Goal: Task Accomplishment & Management: Use online tool/utility

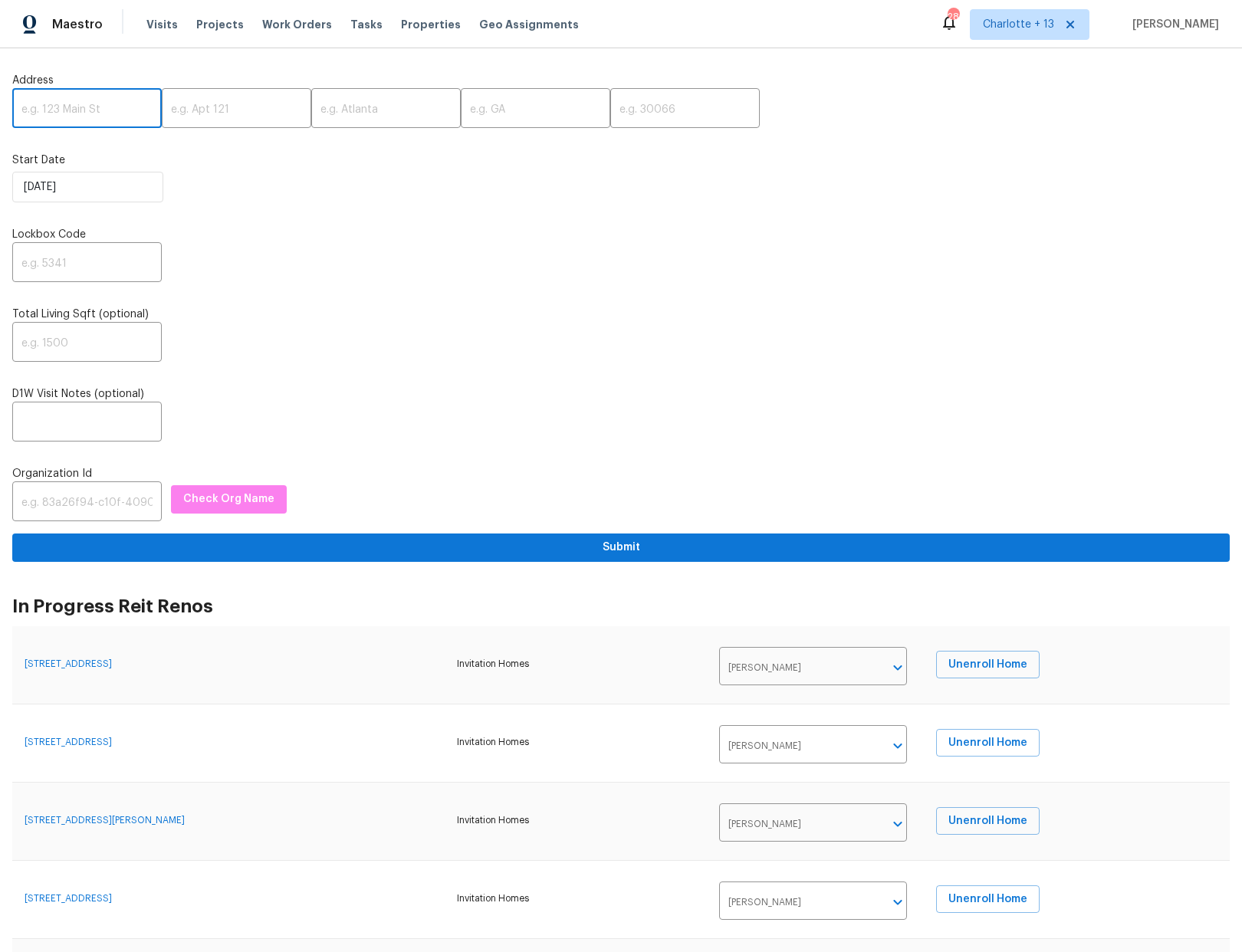
click at [89, 112] on input "text" at bounding box center [86, 109] width 149 height 36
paste input "[STREET_ADDRESS]"
type input "[STREET_ADDRESS]"
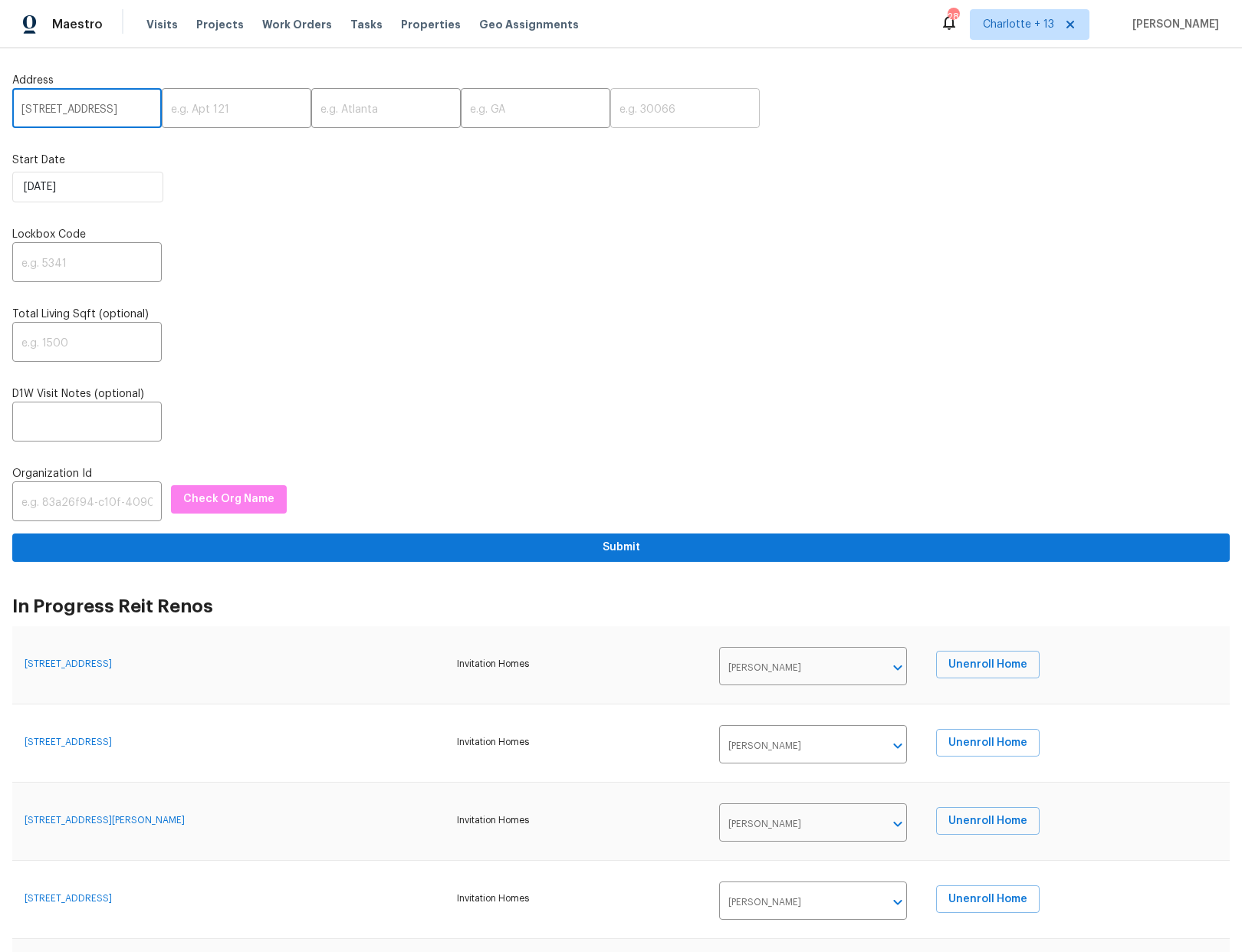
click at [630, 102] on input "text" at bounding box center [684, 109] width 149 height 36
drag, startPoint x: 113, startPoint y: 114, endPoint x: 170, endPoint y: 105, distance: 57.7
click at [170, 105] on div "4533 San Sebastian Cir, Orlando, FL 32808 ​ ​ ​ ​ ​" at bounding box center [620, 109] width 1217 height 36
click at [141, 110] on input "[STREET_ADDRESS]" at bounding box center [86, 109] width 149 height 36
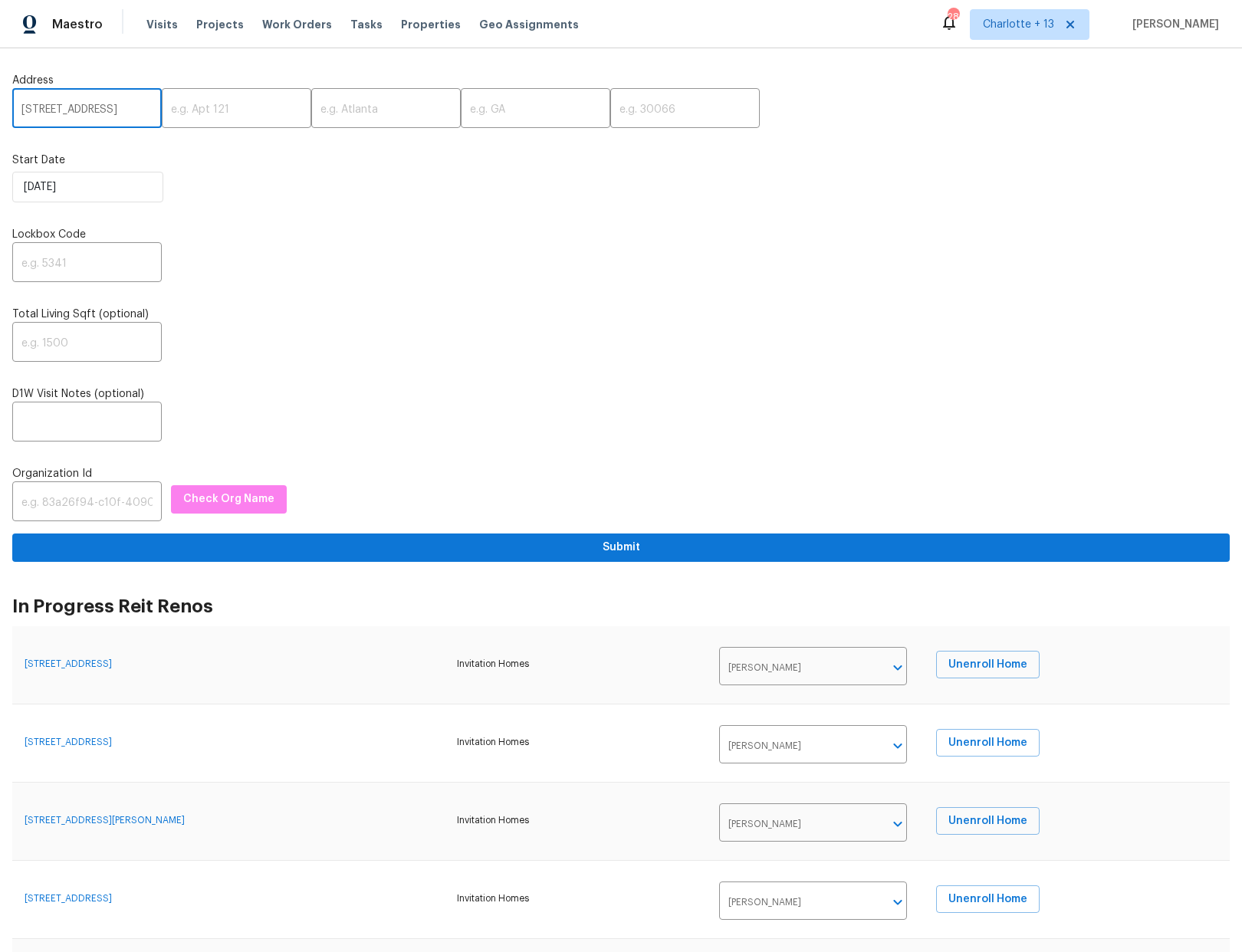
drag, startPoint x: 137, startPoint y: 109, endPoint x: 106, endPoint y: 107, distance: 31.1
click at [106, 107] on input "4533 San Sebastian Cir, Orlando, FL 32808" at bounding box center [86, 109] width 149 height 36
click at [610, 114] on input "text" at bounding box center [684, 109] width 149 height 36
paste input "32808"
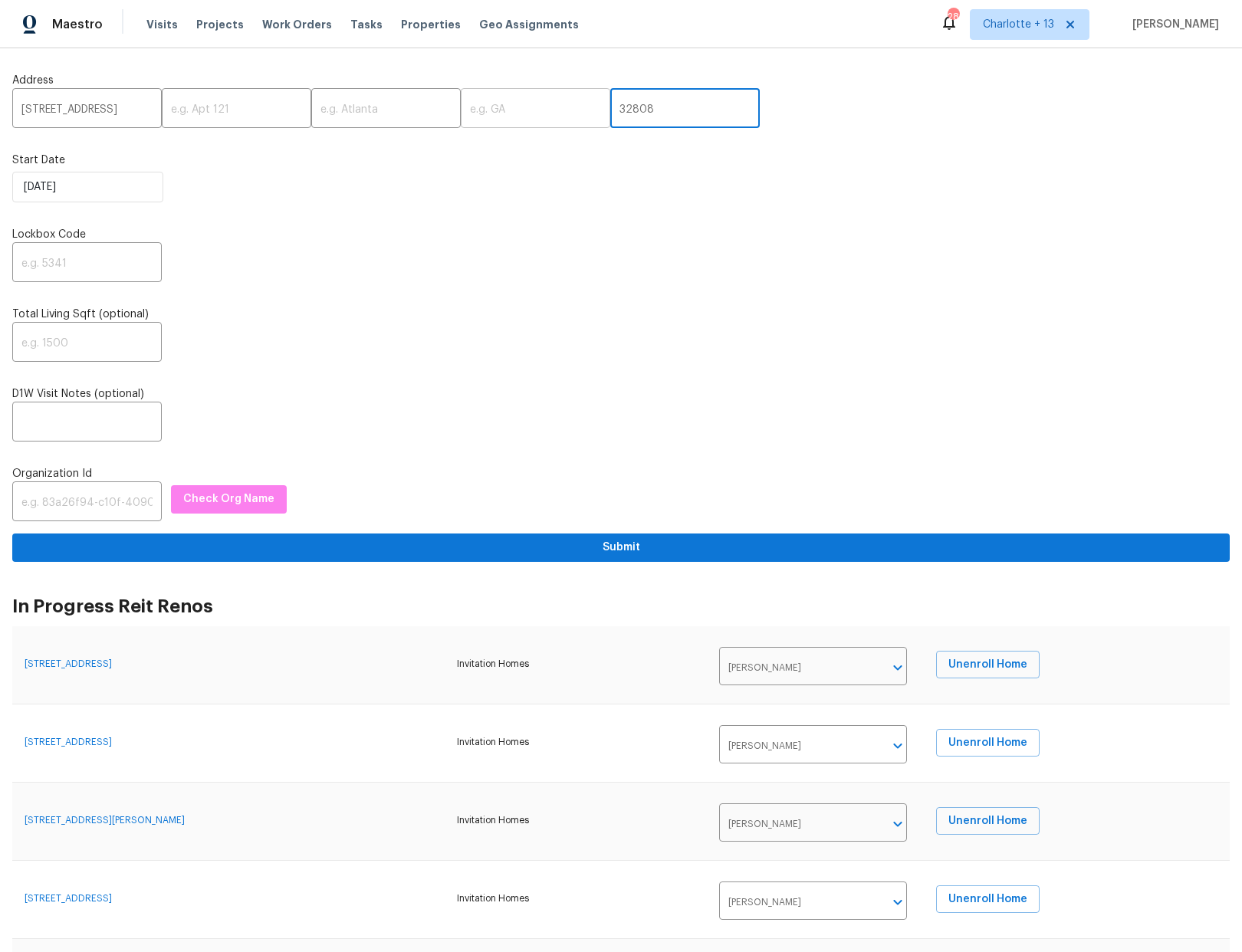
type input "32808"
click at [481, 118] on input "text" at bounding box center [535, 109] width 149 height 36
type input "FL"
click at [353, 114] on input "text" at bounding box center [386, 109] width 149 height 36
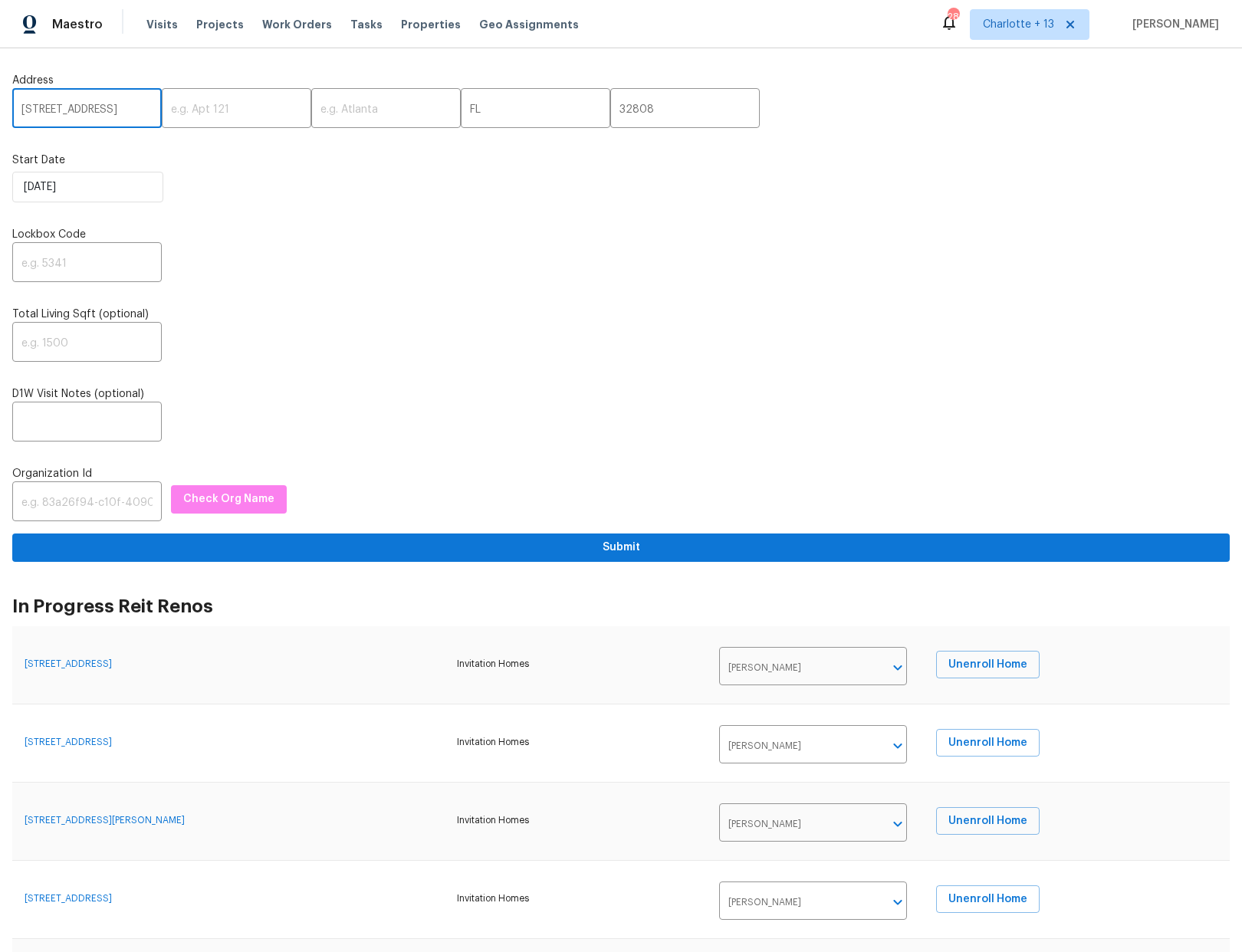
click at [133, 113] on input "4533 San Sebastian Cir, Orlando, FL 32808" at bounding box center [86, 109] width 149 height 36
click at [332, 102] on input "text" at bounding box center [386, 109] width 149 height 36
type input "Orlando"
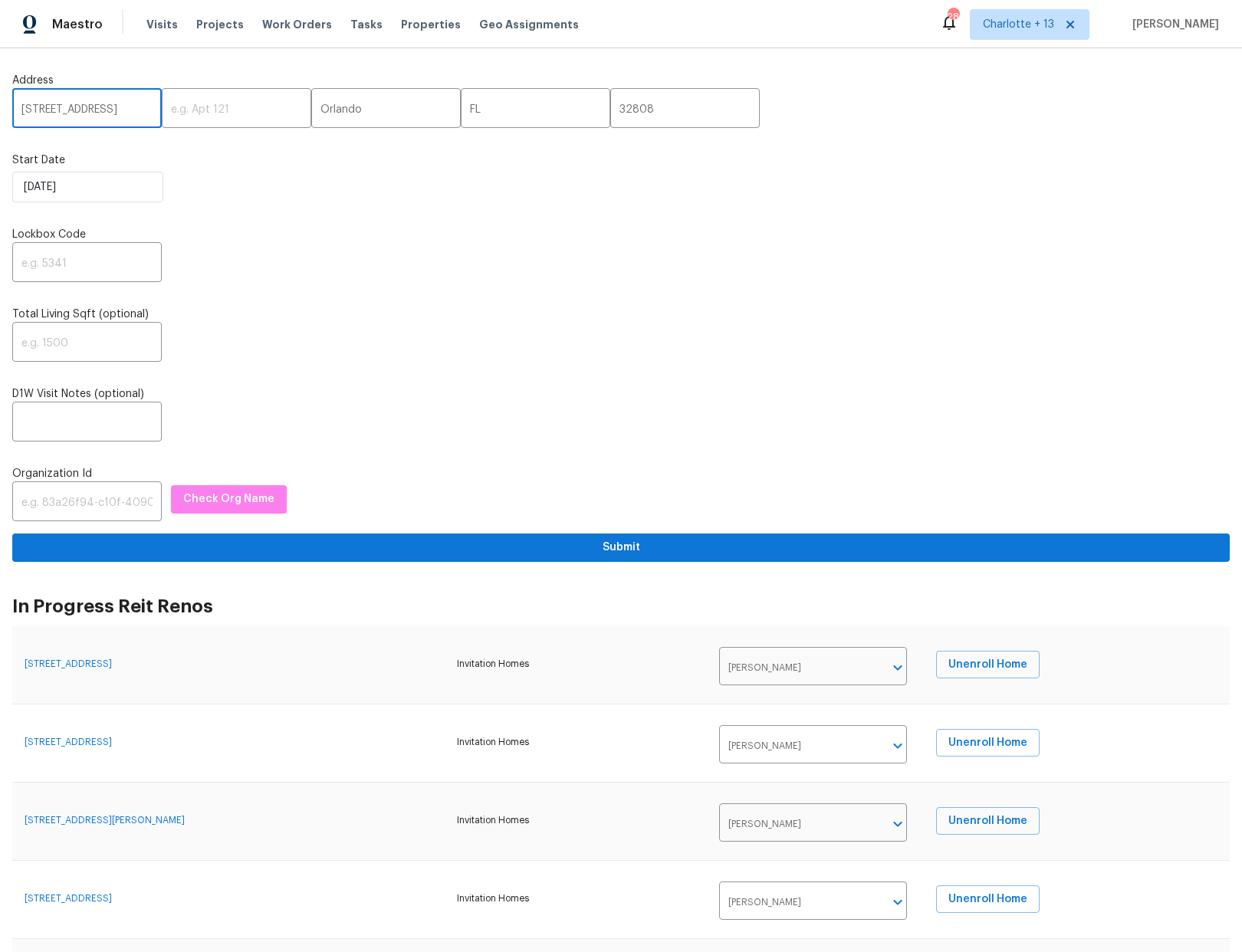
click at [145, 108] on input "4533 San Sebastian Cir, Orlando, FL 32808" at bounding box center [86, 109] width 149 height 36
type input "4533 San Sebastian Cir"
click at [81, 262] on input "text" at bounding box center [86, 263] width 149 height 36
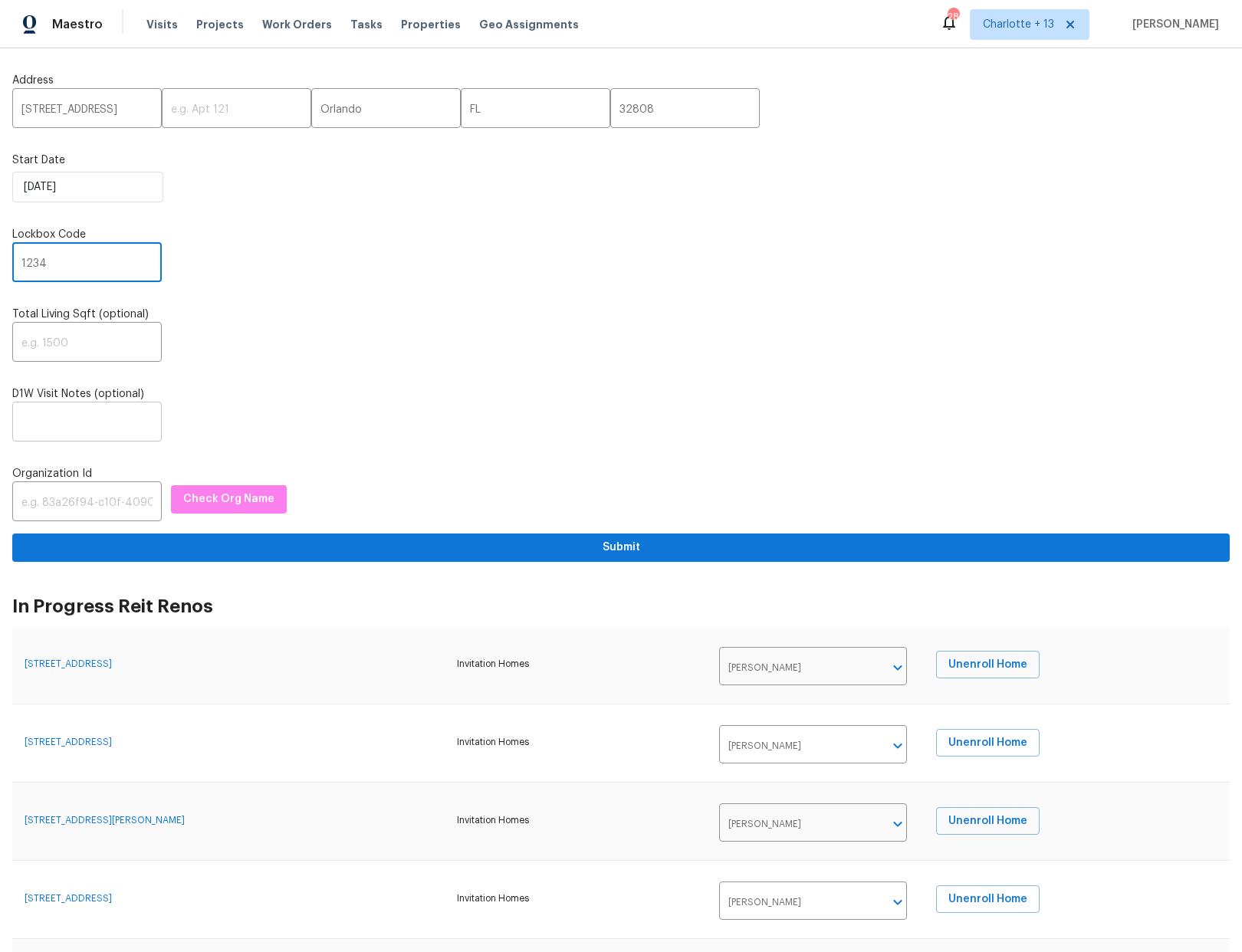
type input "1234"
click at [73, 429] on input "text" at bounding box center [86, 423] width 149 height 36
click at [76, 500] on input "text" at bounding box center [86, 503] width 149 height 36
paste input "1349d153-b359-4f9b-b4dd-758ff939cc37"
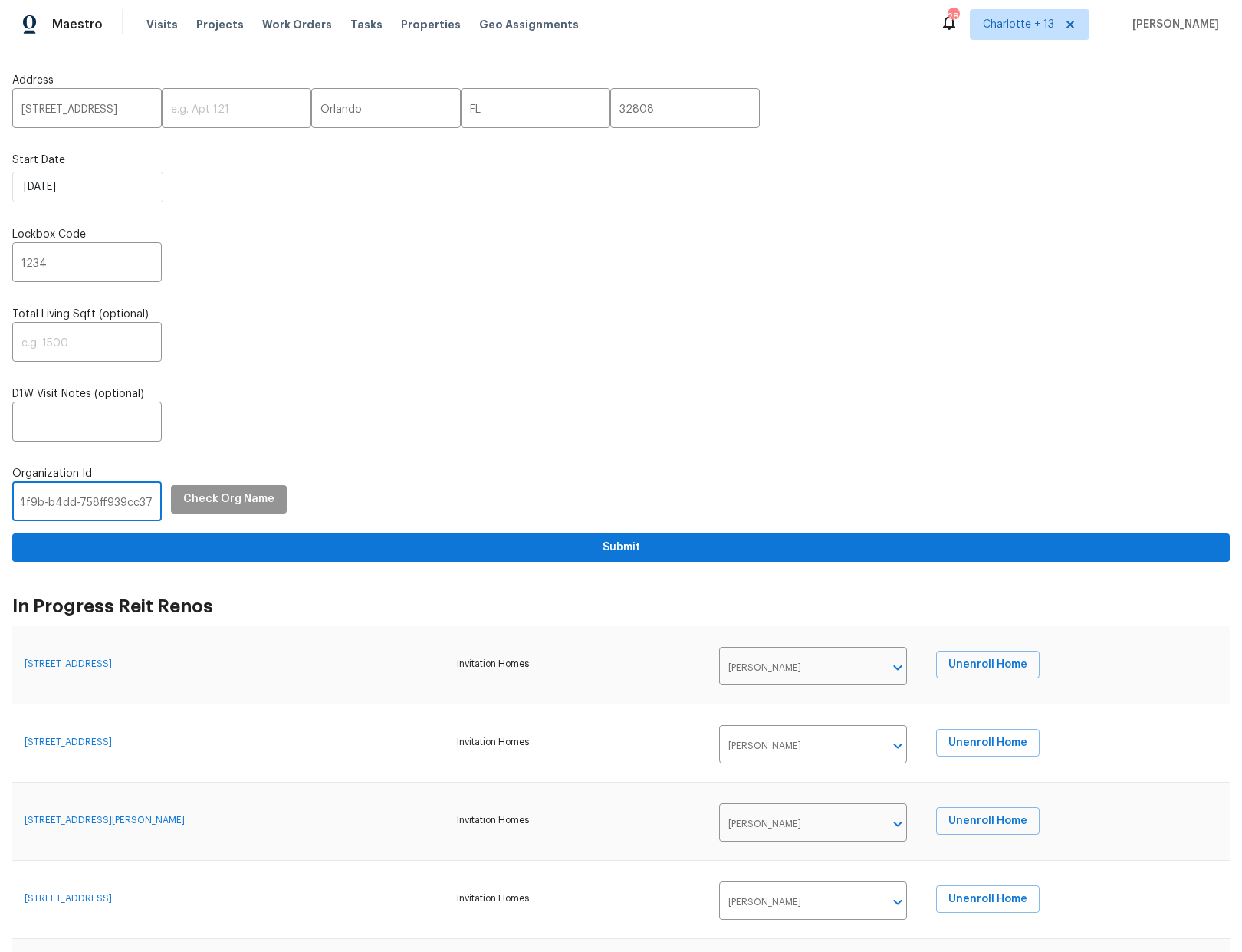
type input "1349d153-b359-4f9b-b4dd-758ff939cc37"
click at [204, 494] on span "Check Org Name" at bounding box center [229, 500] width 91 height 19
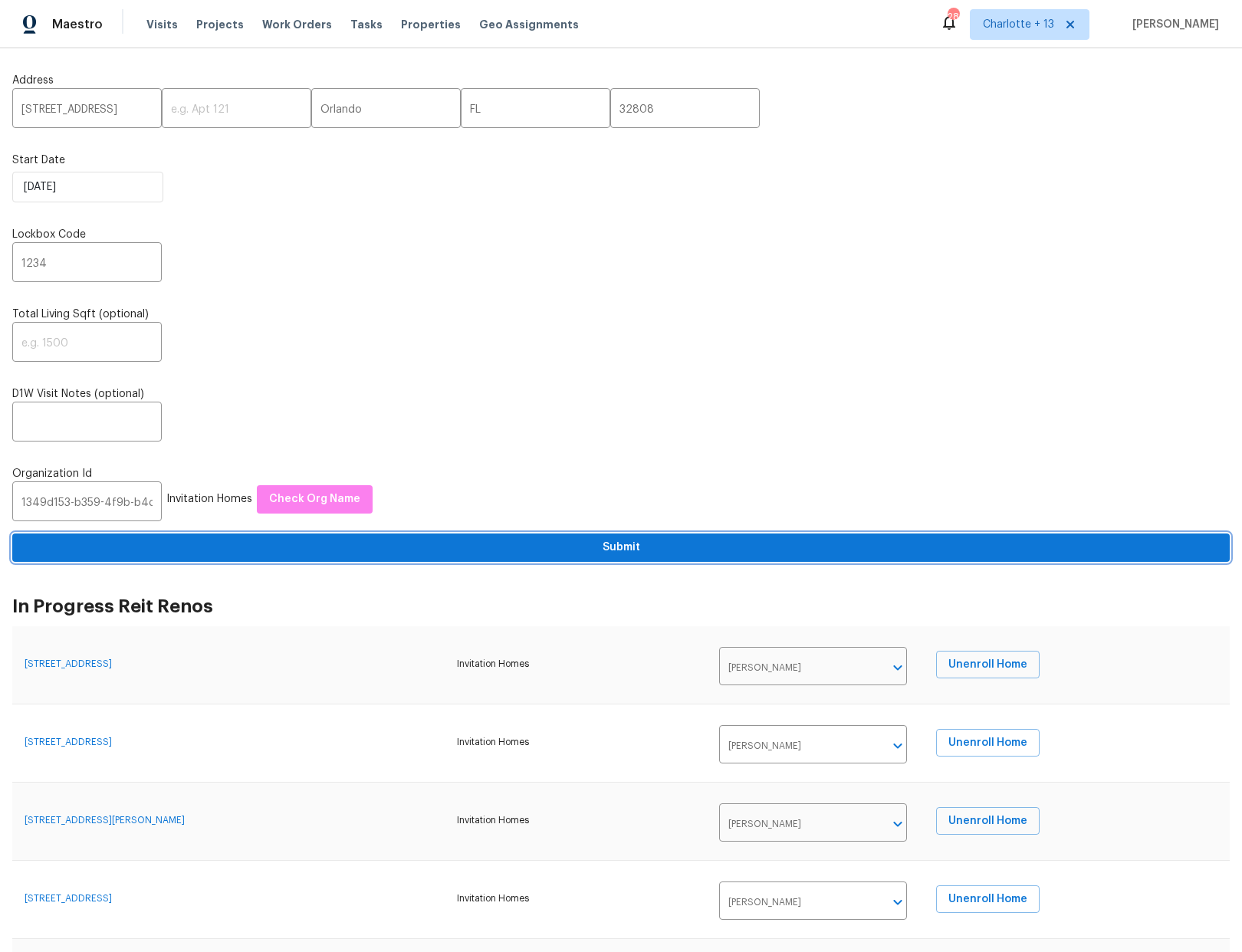
click at [621, 548] on span "Submit" at bounding box center [621, 547] width 1193 height 19
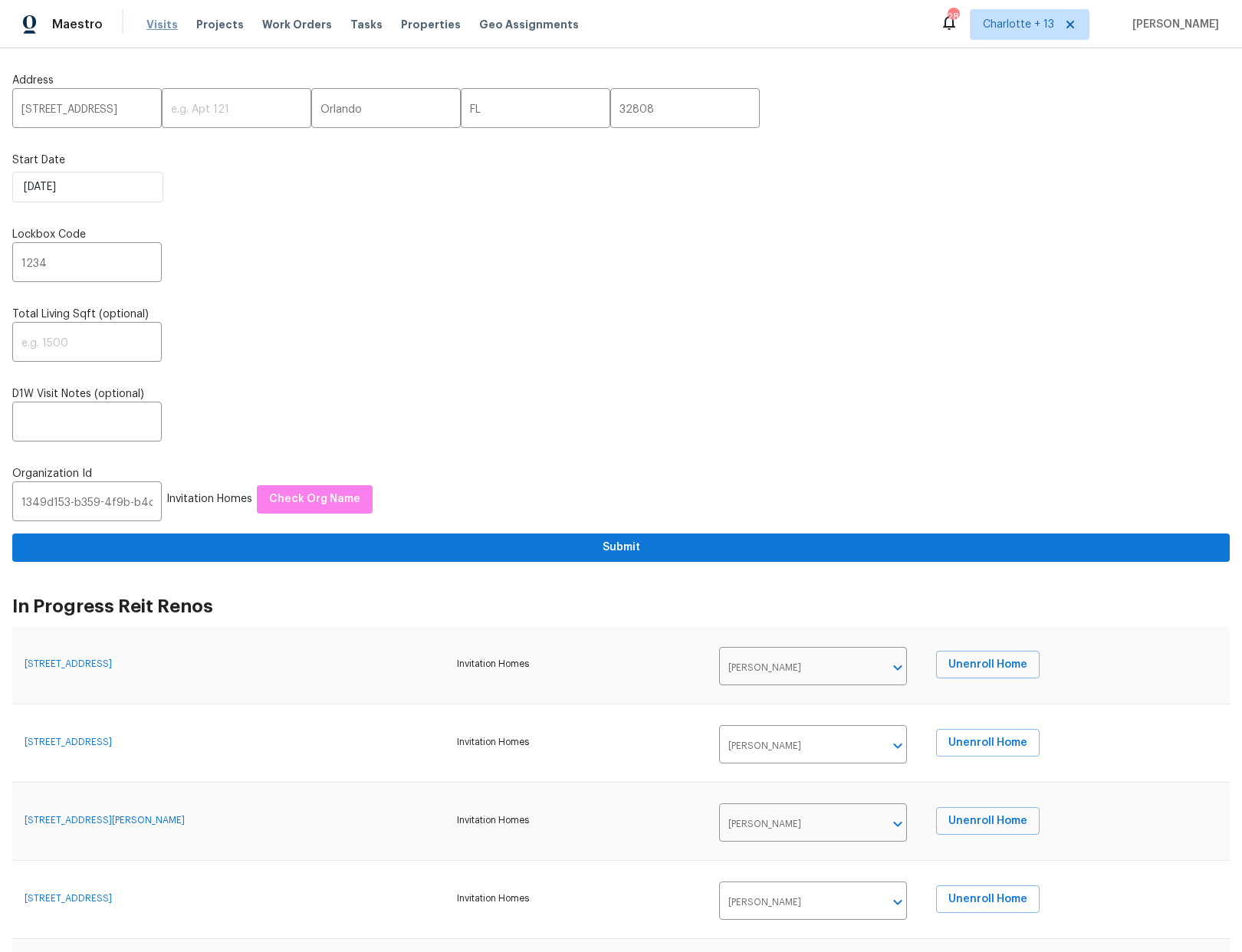
click at [160, 28] on span "Visits" at bounding box center [161, 24] width 31 height 15
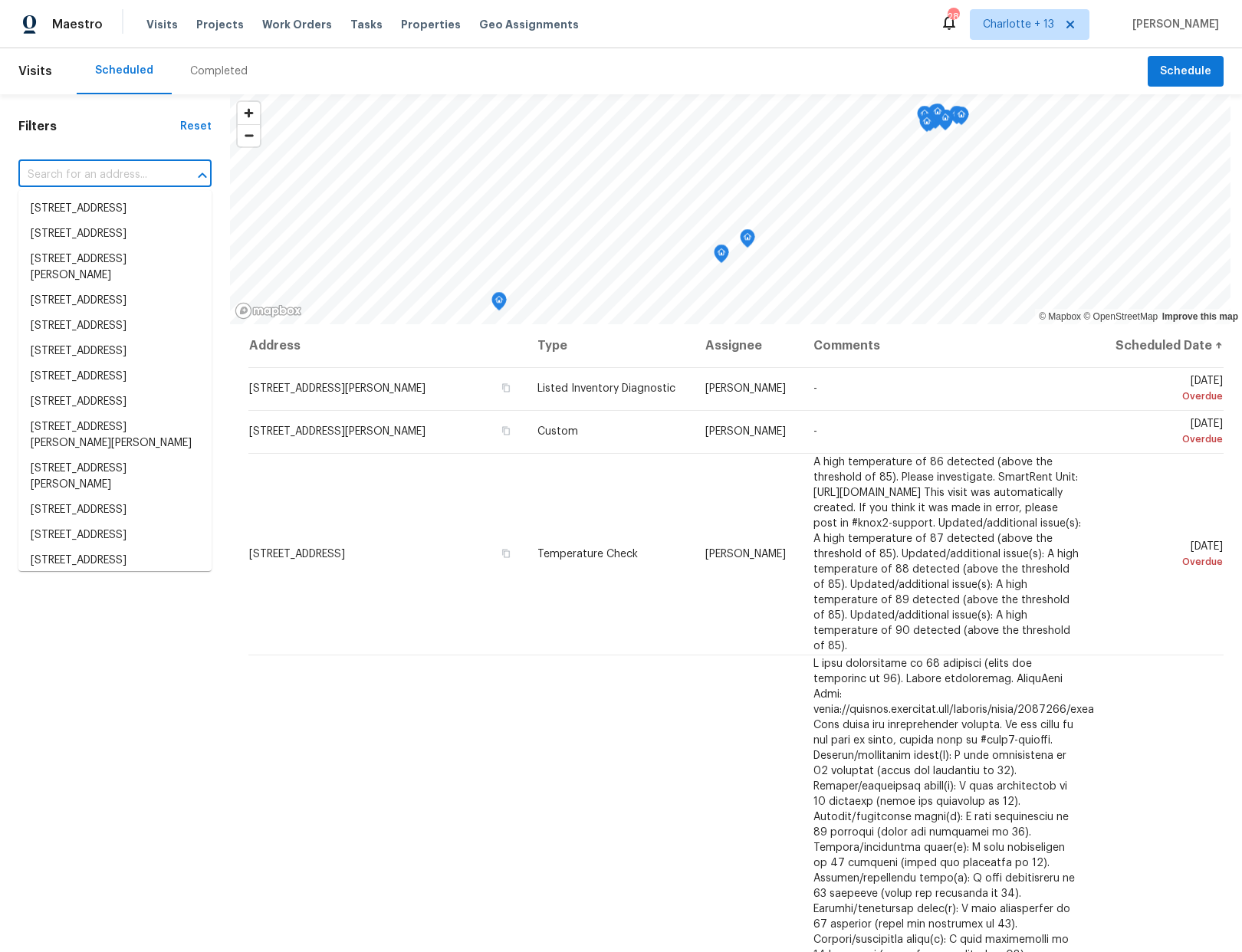
click at [87, 173] on input "text" at bounding box center [93, 176] width 150 height 24
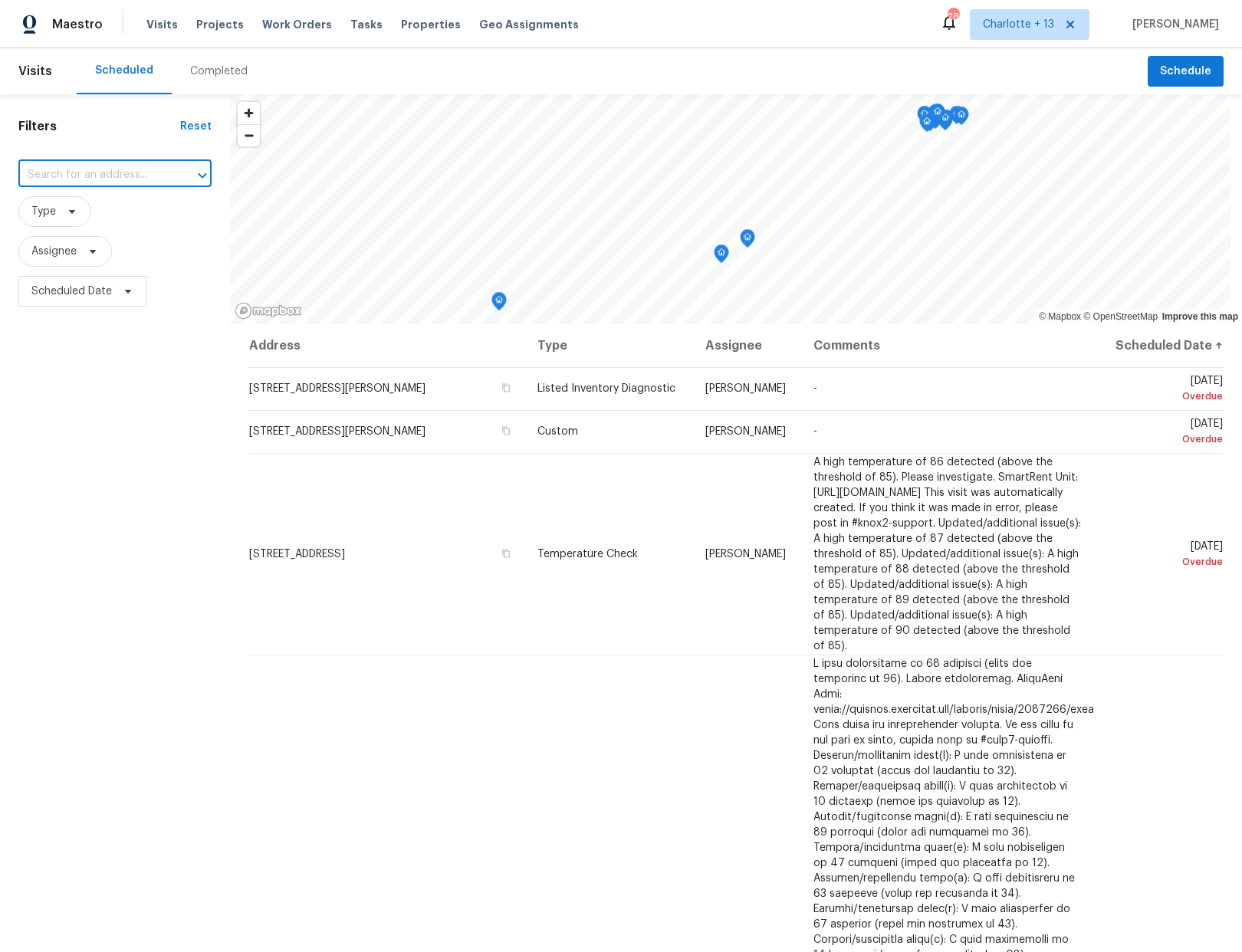
paste input "1349d153-b359-4f9b-b4dd-758ff939cc37"
type input "1349d153-b359-4f9b-b4dd-758ff939cc37"
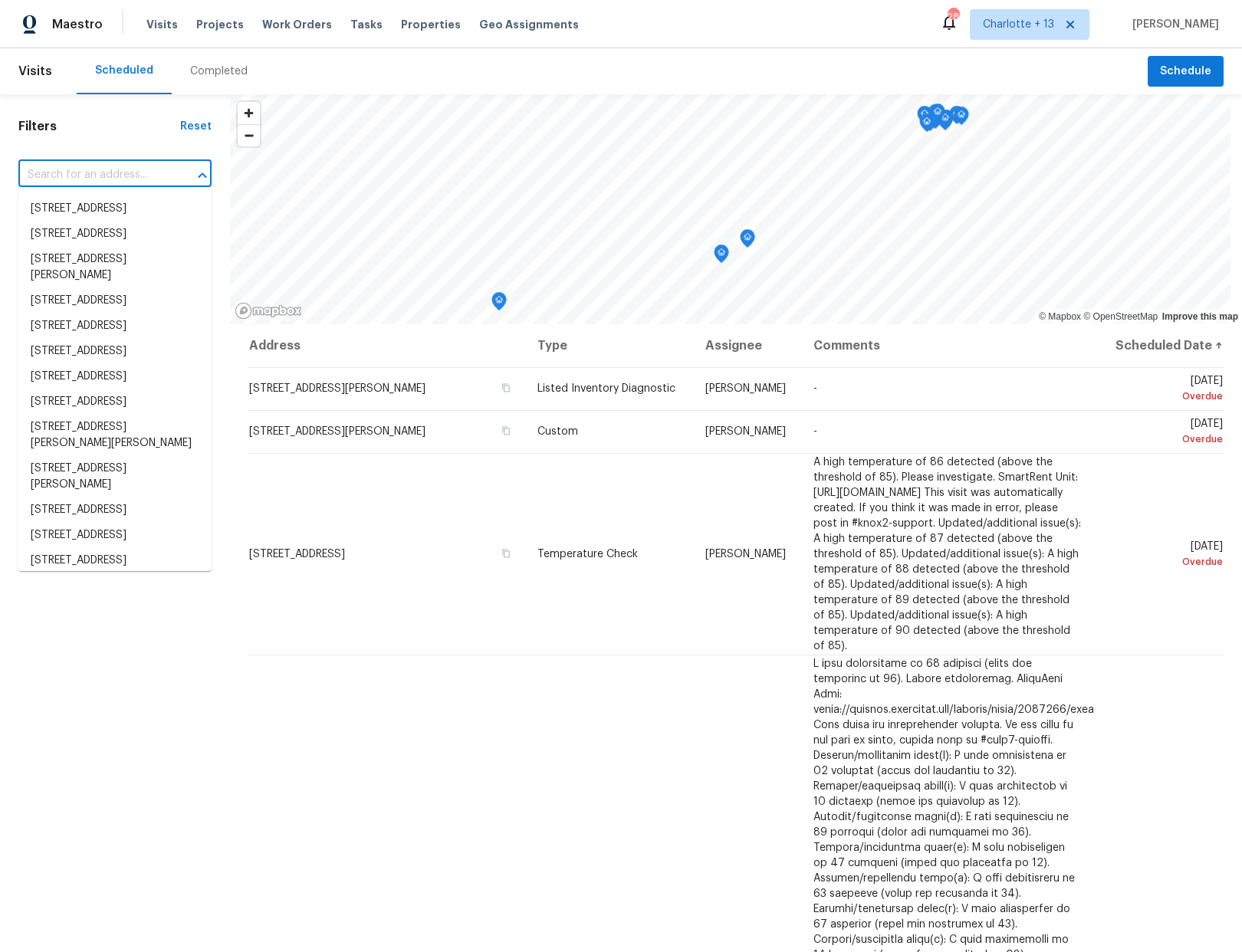
scroll to position [0, 0]
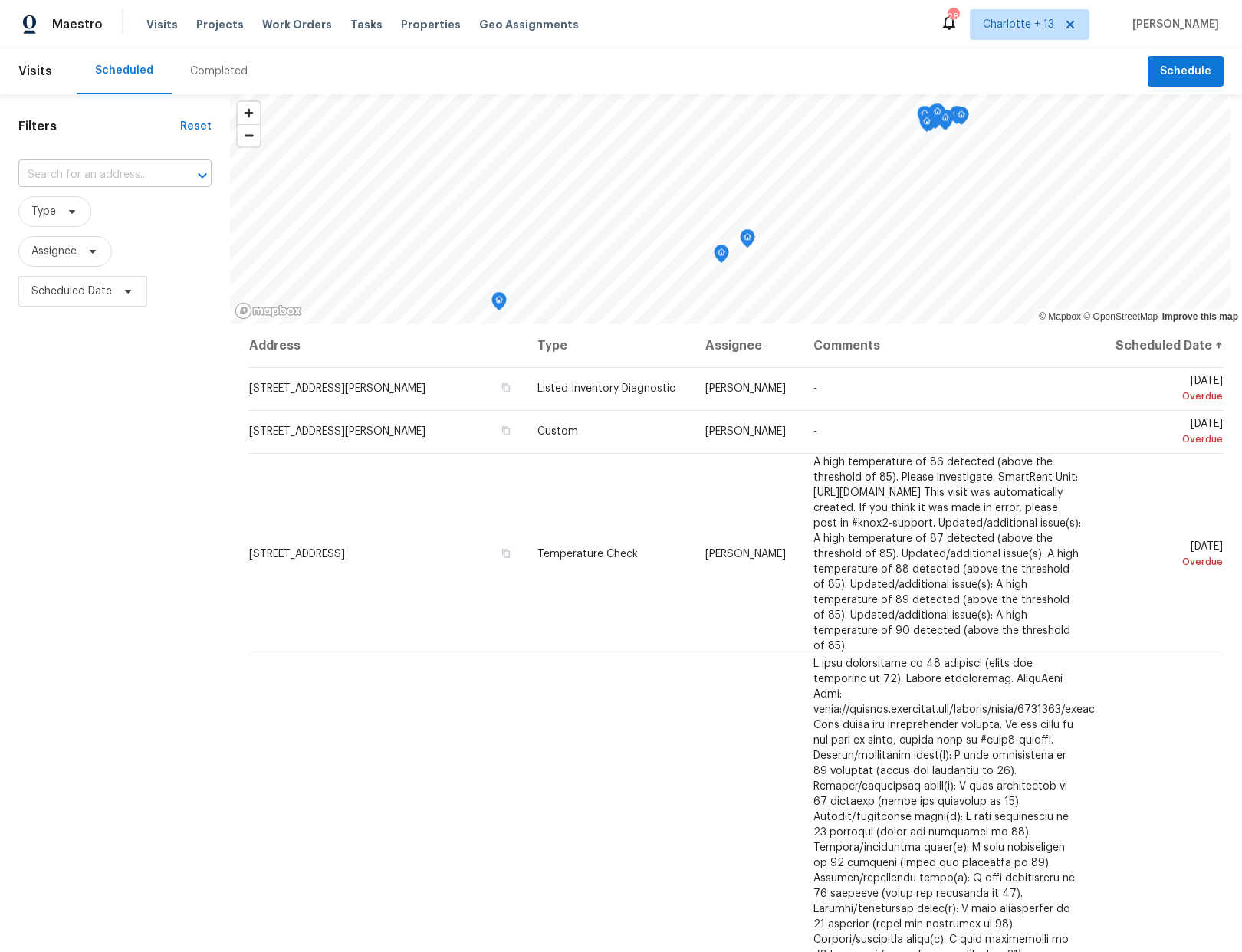
click at [69, 182] on input "text" at bounding box center [93, 176] width 150 height 24
paste input "4533 San Sebastian Cir, Orlando, FL 32808"
type input "4533 San Sebastian Cir, Orlando, FL 32808"
click at [109, 207] on li "4533 San Sebastian Cir, Orlando, FL 32808" at bounding box center [115, 209] width 193 height 26
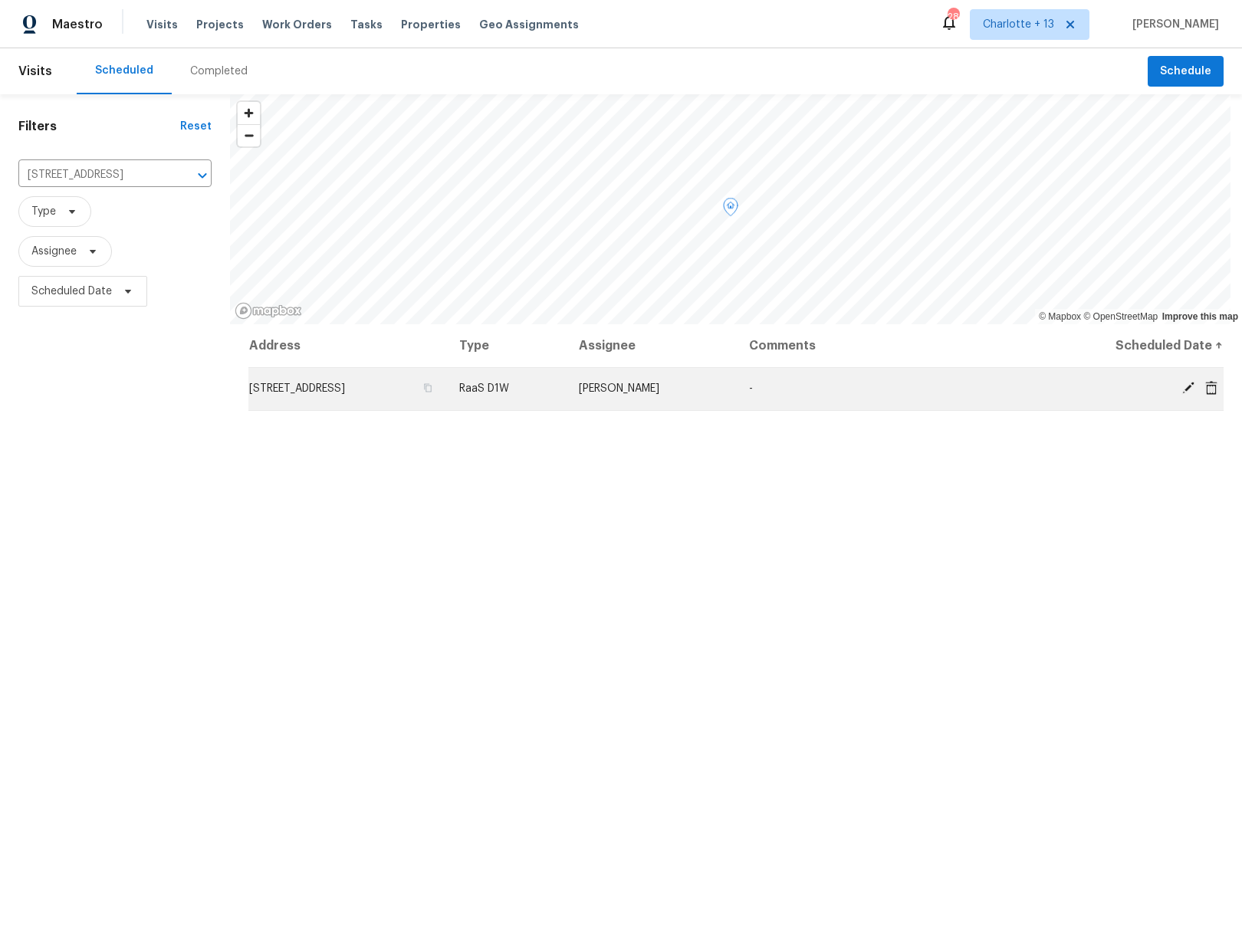
click at [1181, 392] on icon at bounding box center [1188, 387] width 14 height 14
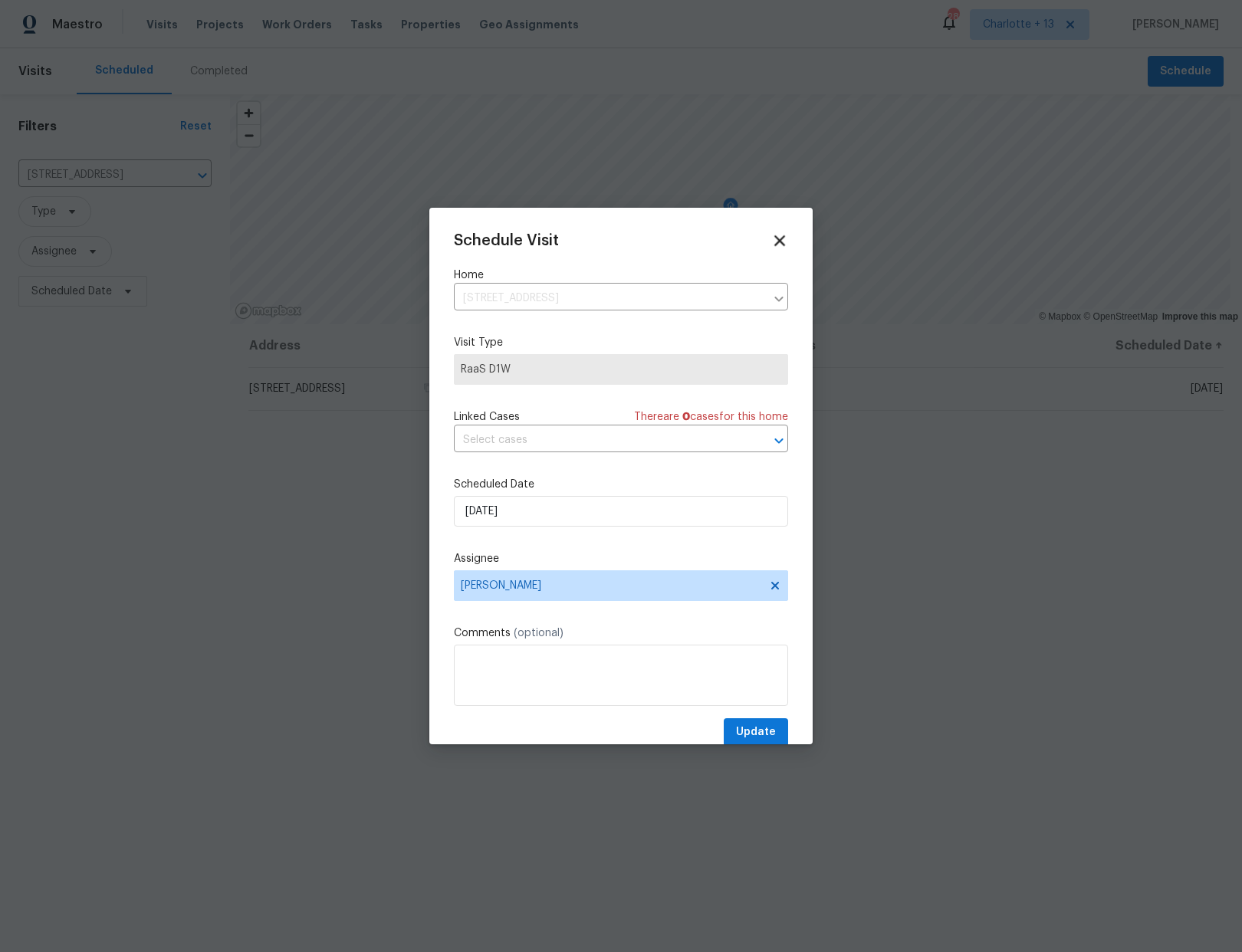
click at [770, 245] on icon at bounding box center [779, 240] width 18 height 18
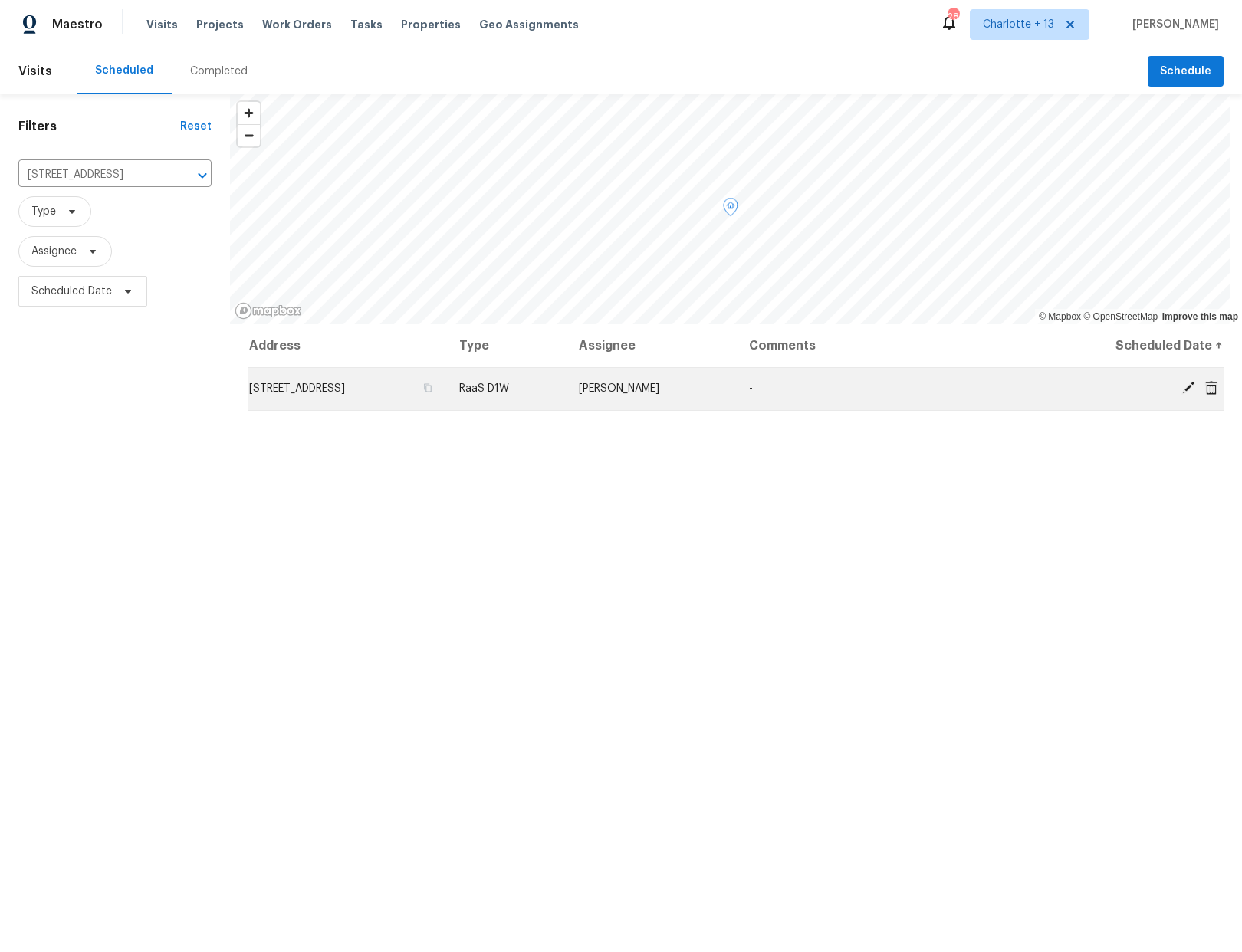
click at [1205, 387] on icon at bounding box center [1211, 386] width 12 height 14
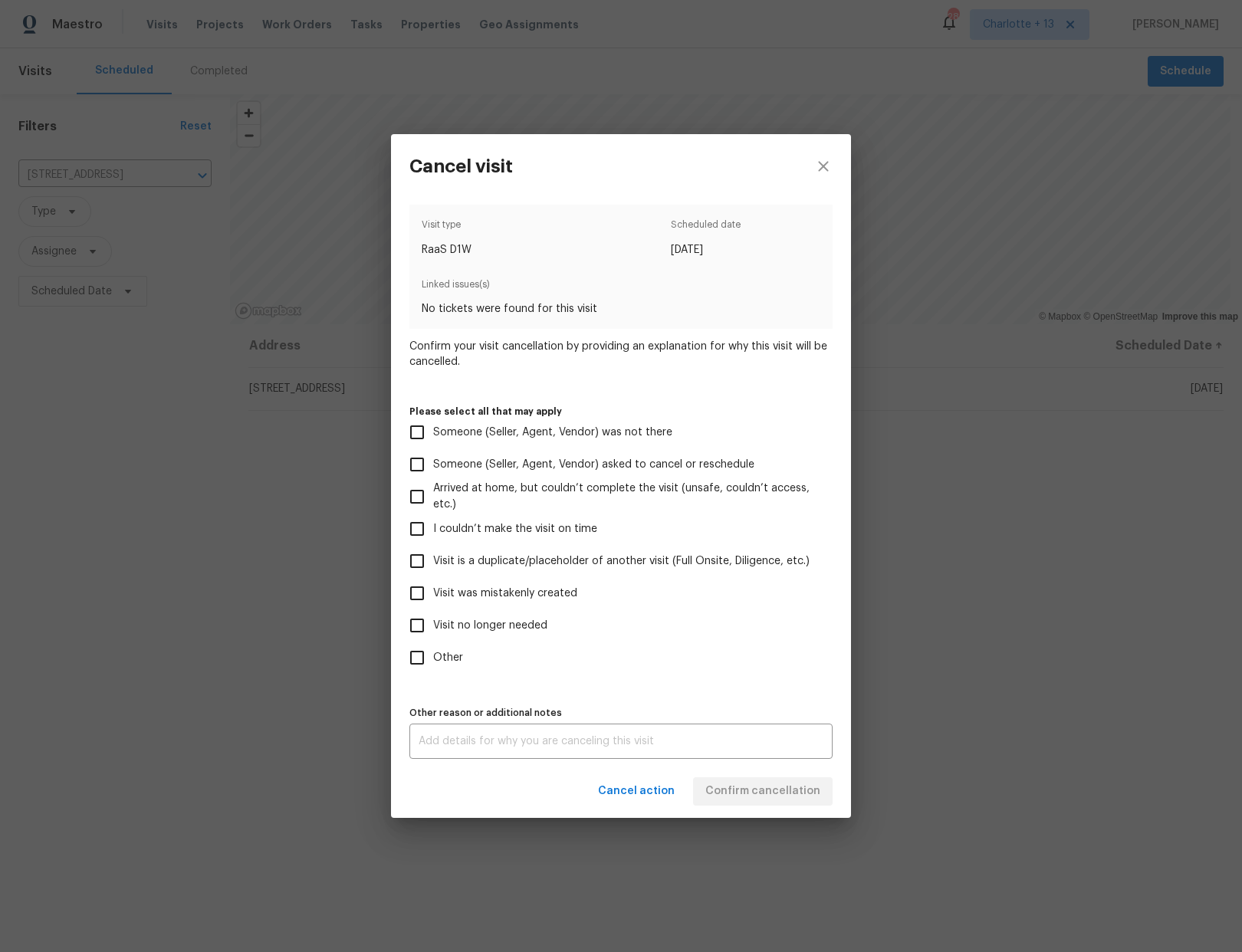
click at [428, 596] on input "Visit was mistakenly created" at bounding box center [417, 593] width 32 height 32
checkbox input "true"
click at [762, 792] on span "Confirm cancellation" at bounding box center [763, 792] width 115 height 19
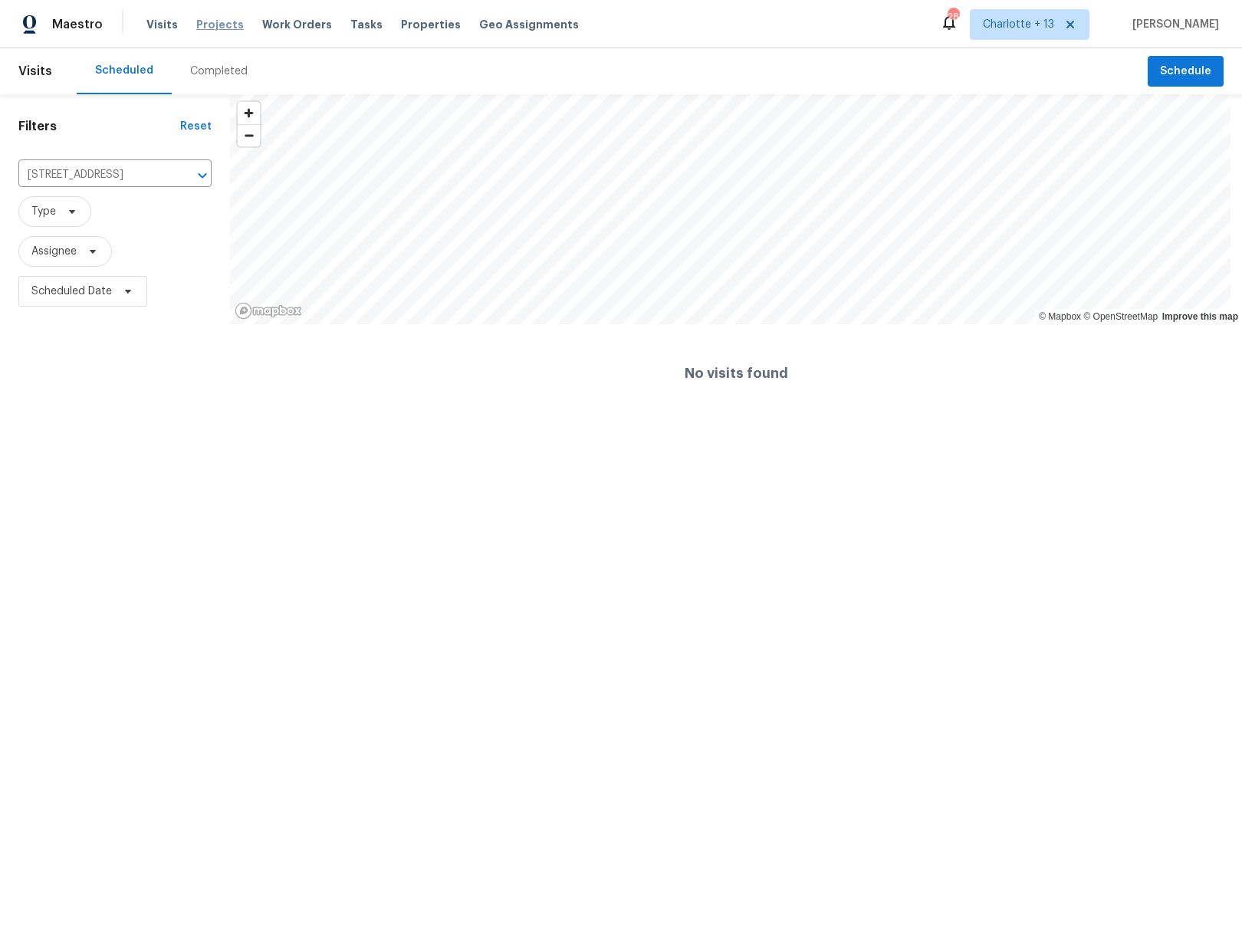
click at [212, 23] on span "Projects" at bounding box center [220, 24] width 48 height 15
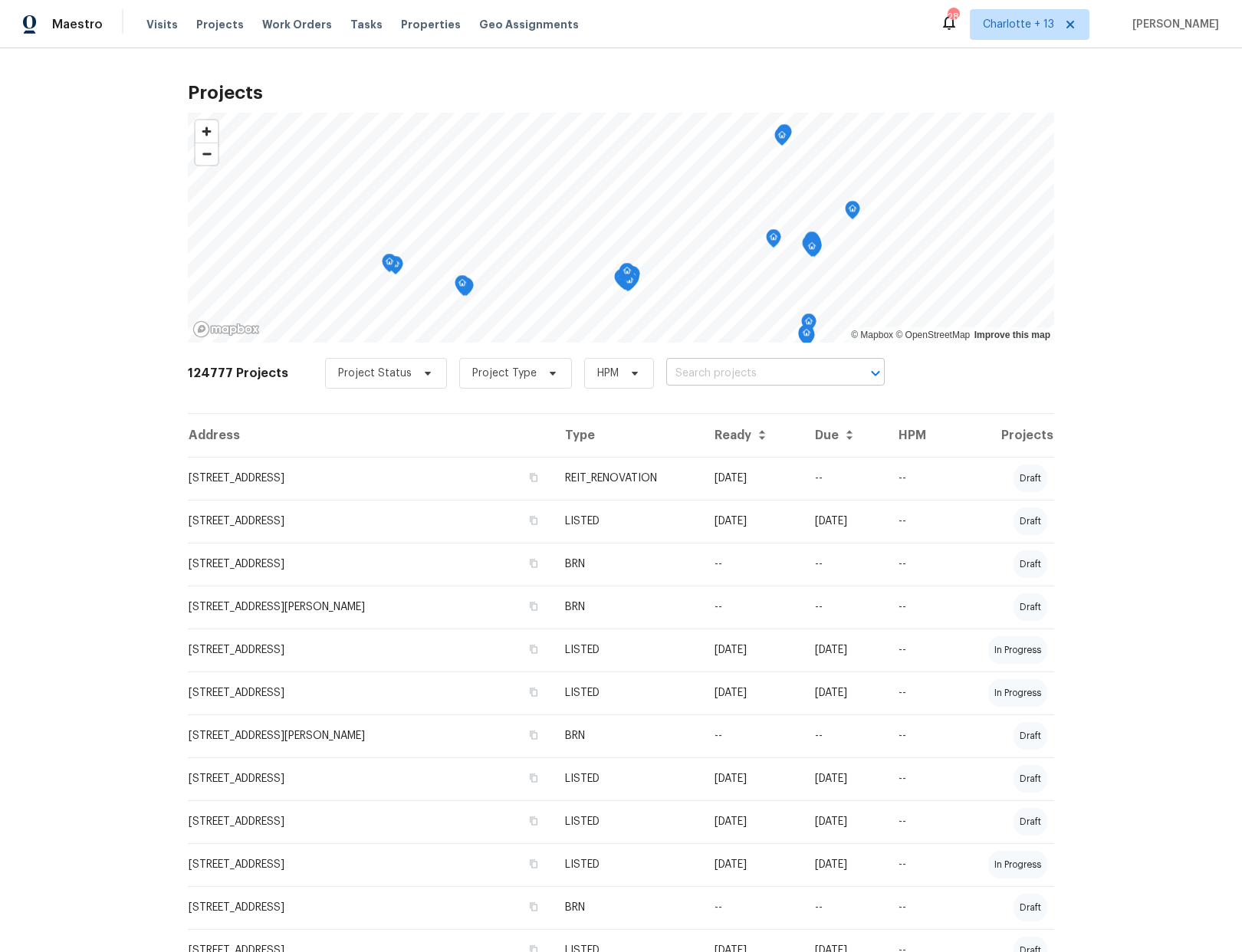
click at [684, 369] on input "text" at bounding box center [754, 373] width 176 height 24
paste input "4533 San Sebastian Cir, Orlando, FL 32808"
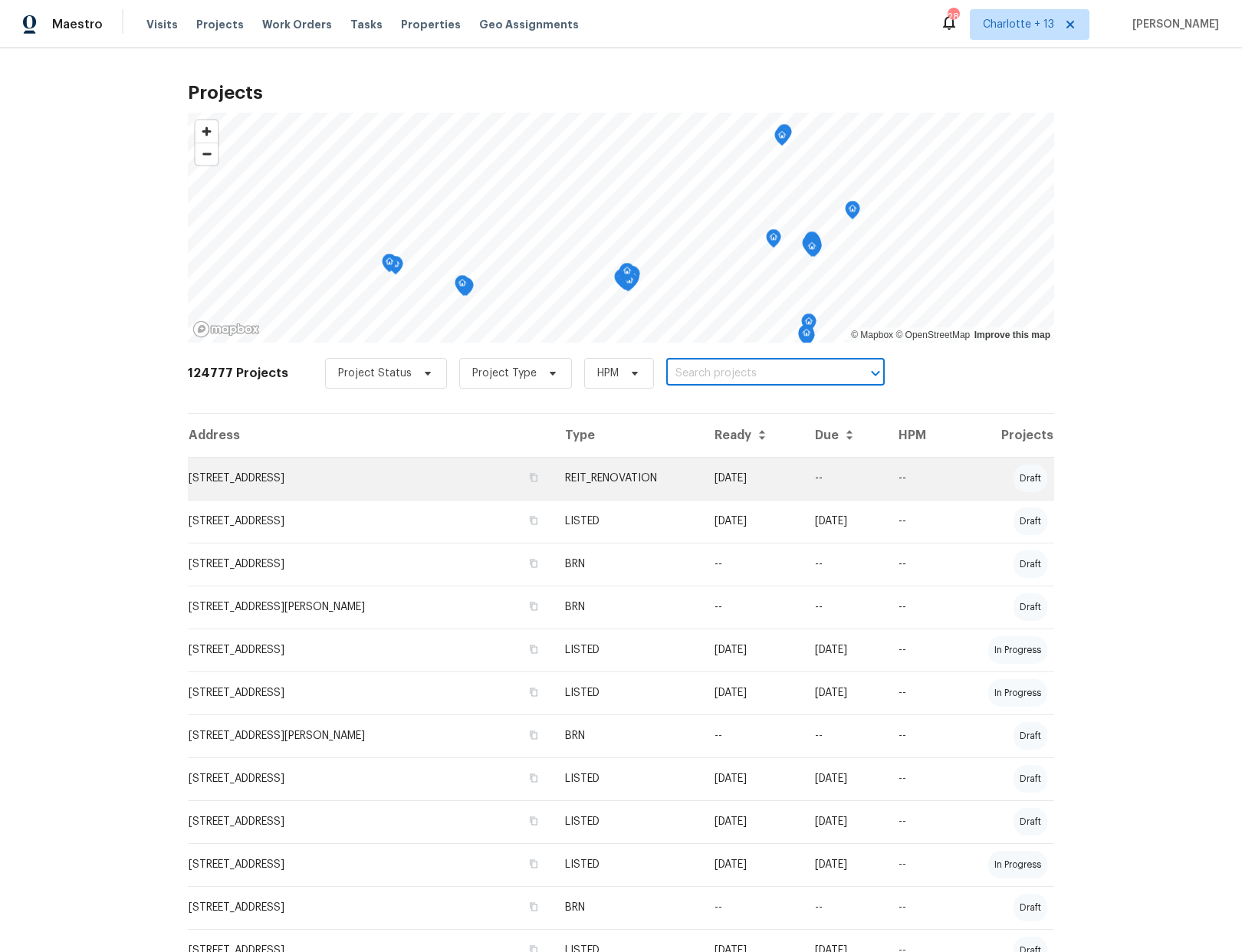
type input "4533 San Sebastian Cir, Orlando, FL 32808"
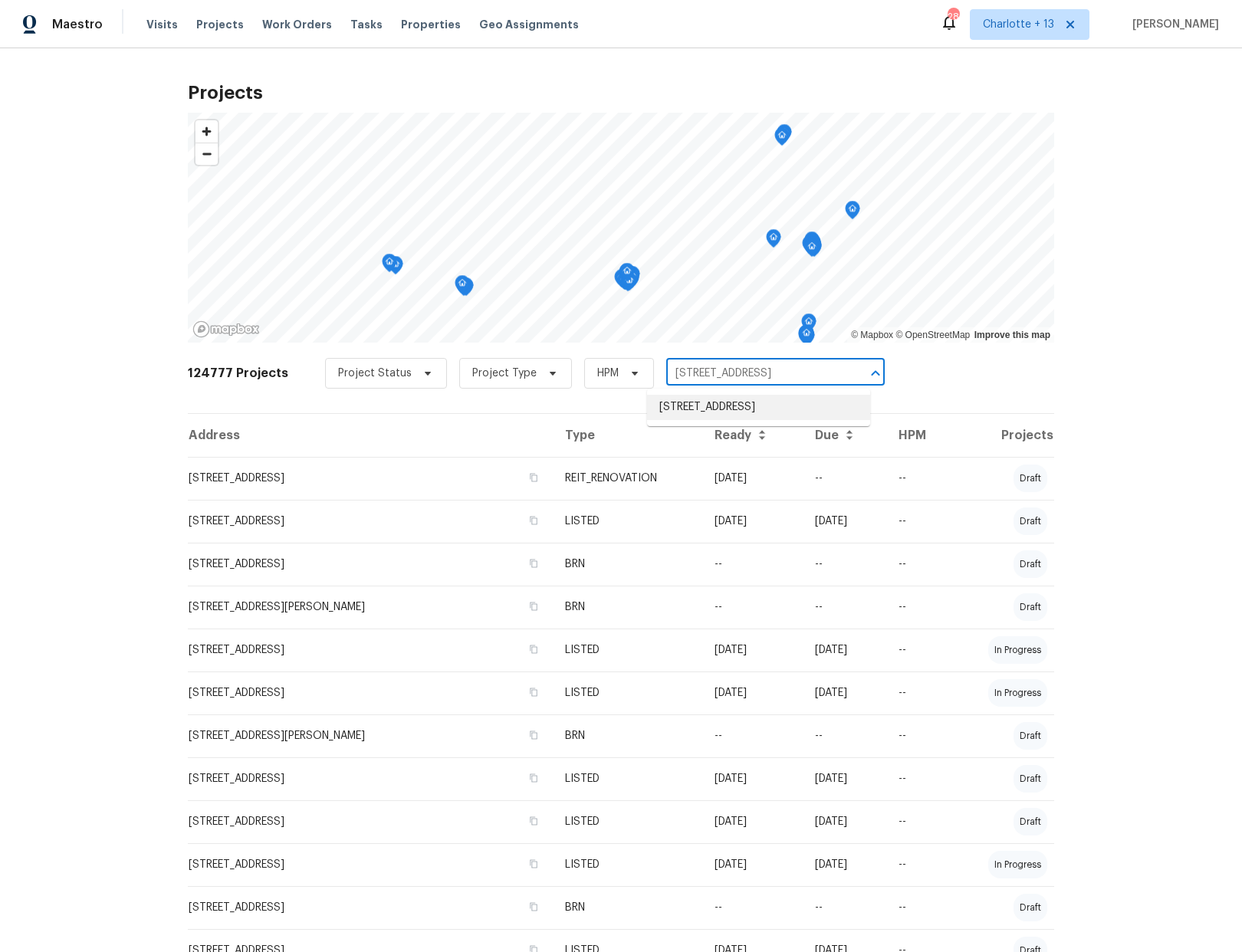
click at [755, 400] on li "4533 San Sebastian Cir, Orlando, FL 32808" at bounding box center [758, 408] width 223 height 26
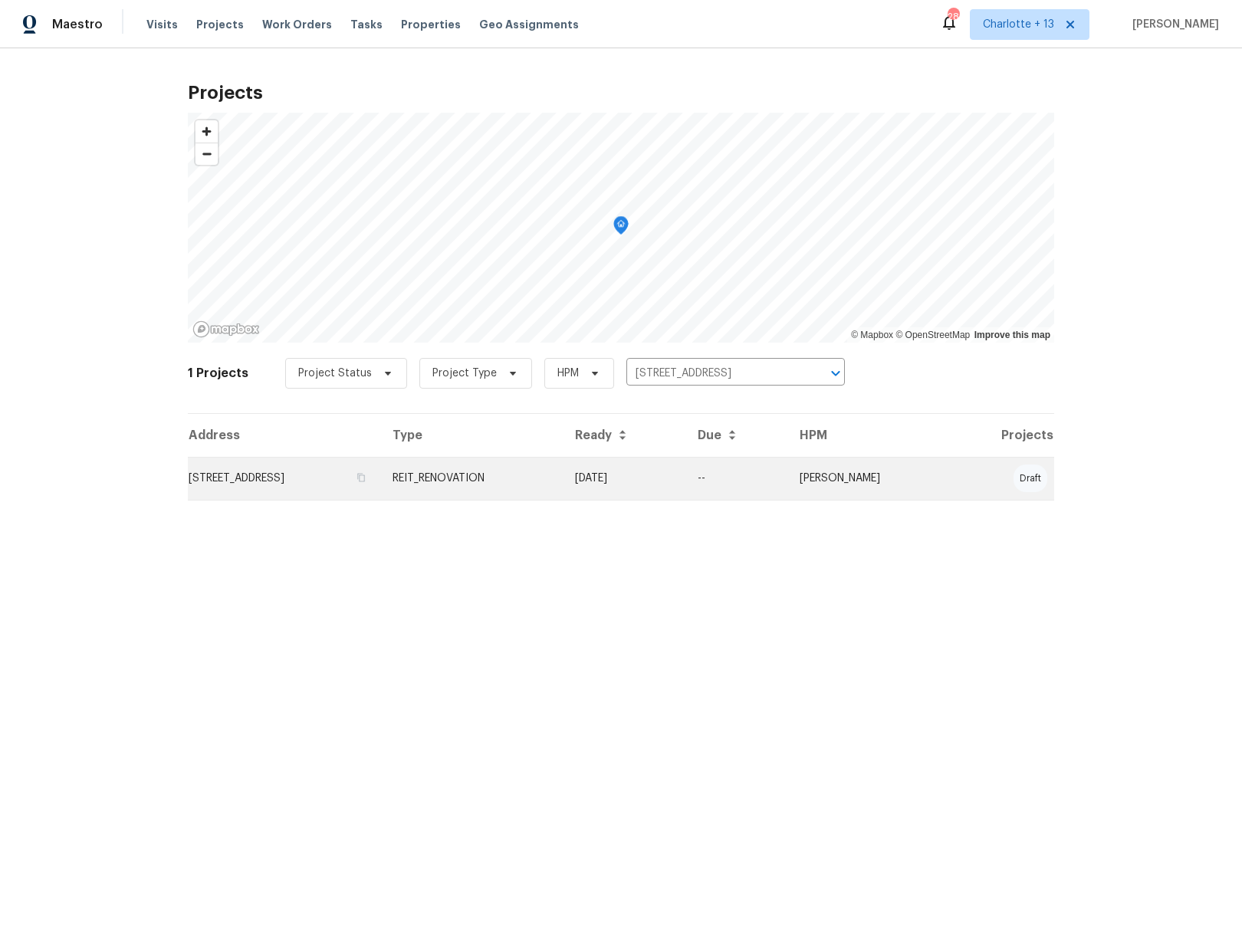
click at [317, 480] on td "4533 San Sebastian Cir, Orlando, FL 32808" at bounding box center [283, 478] width 192 height 43
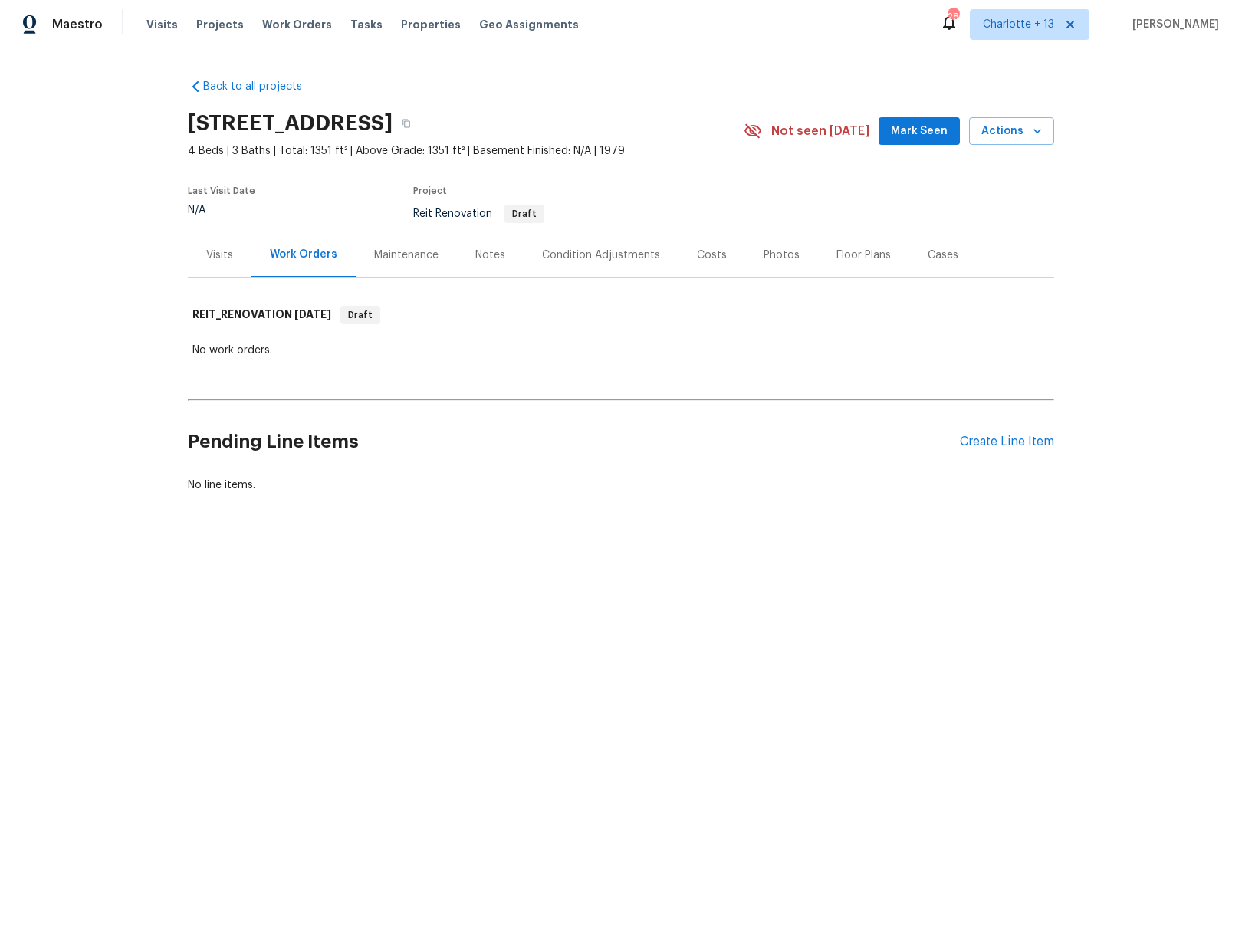
click at [910, 136] on span "Mark Seen" at bounding box center [919, 132] width 57 height 19
